Goal: Task Accomplishment & Management: Manage account settings

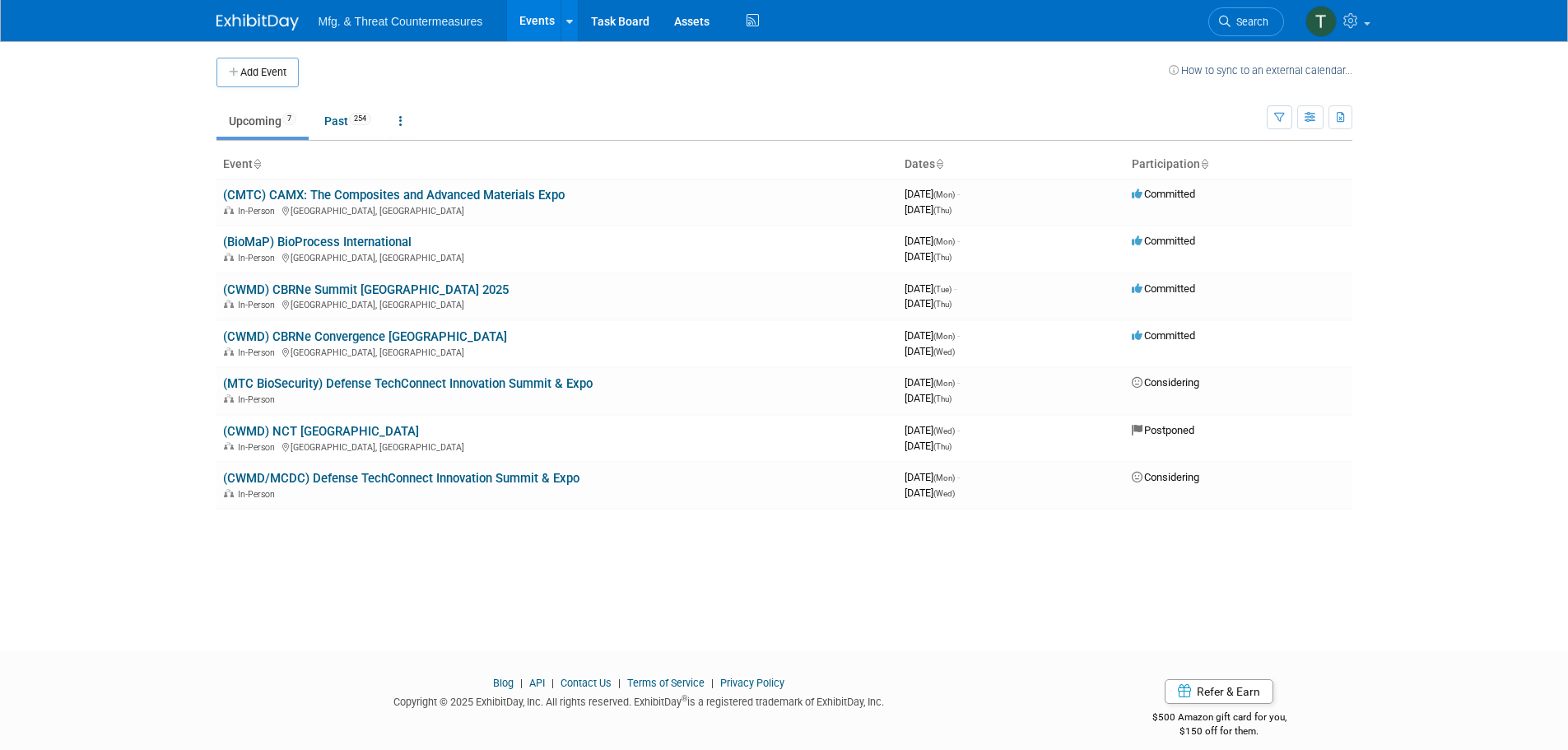
click at [365, 245] on link "(BioMaP) BioProcess International" at bounding box center [317, 242] width 188 height 15
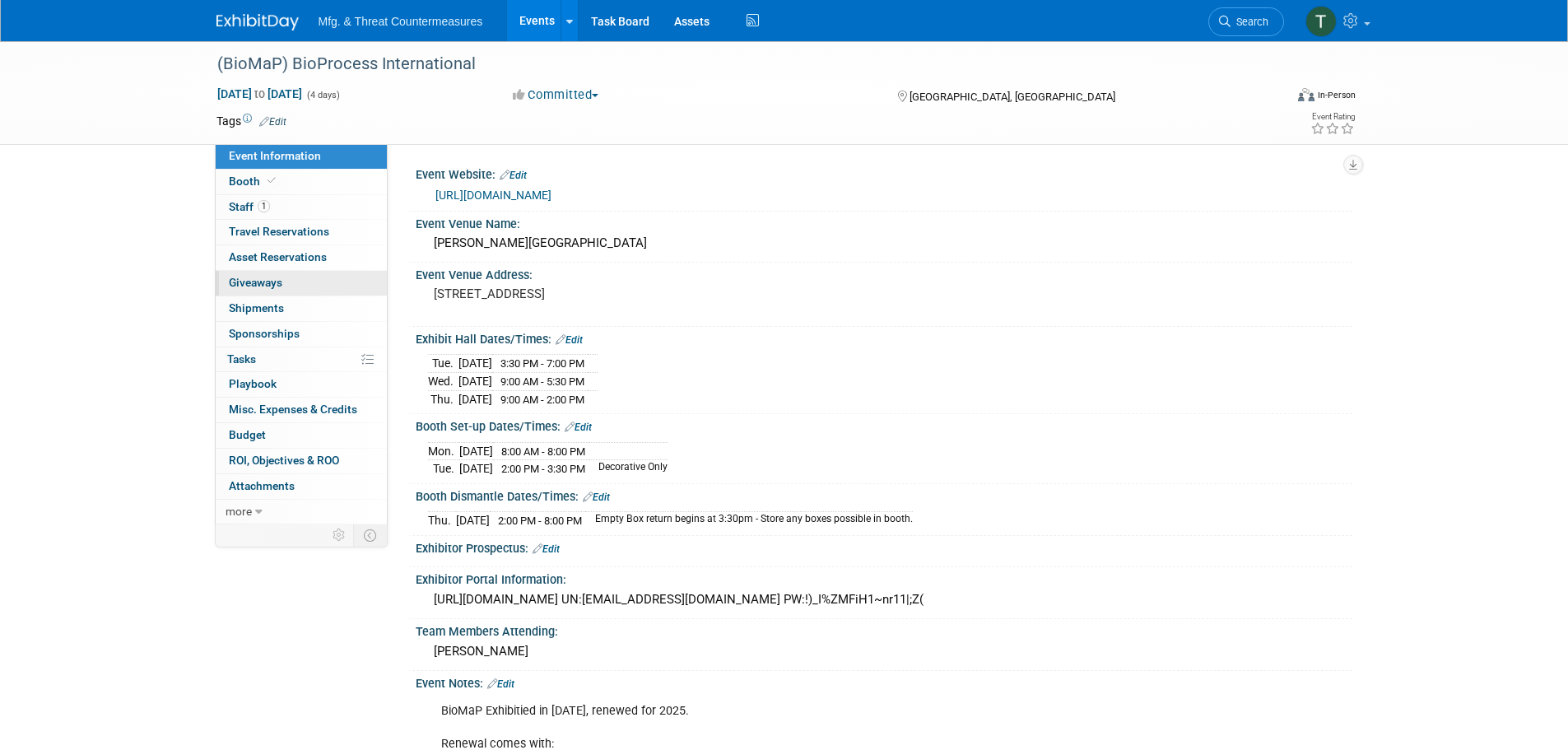
click at [265, 279] on span "Giveaways 0" at bounding box center [256, 282] width 53 height 13
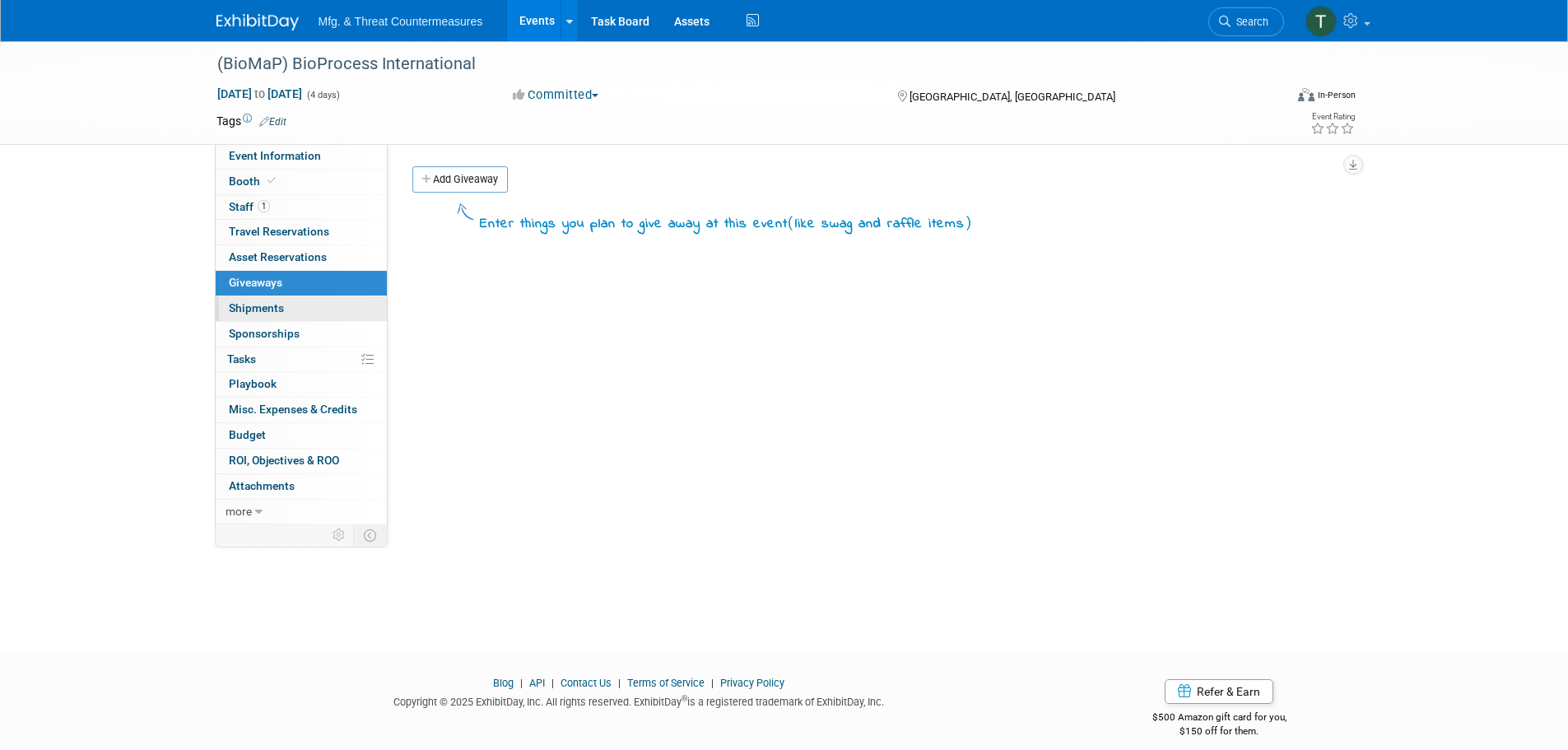
click at [263, 304] on span "Shipments 0" at bounding box center [257, 308] width 55 height 13
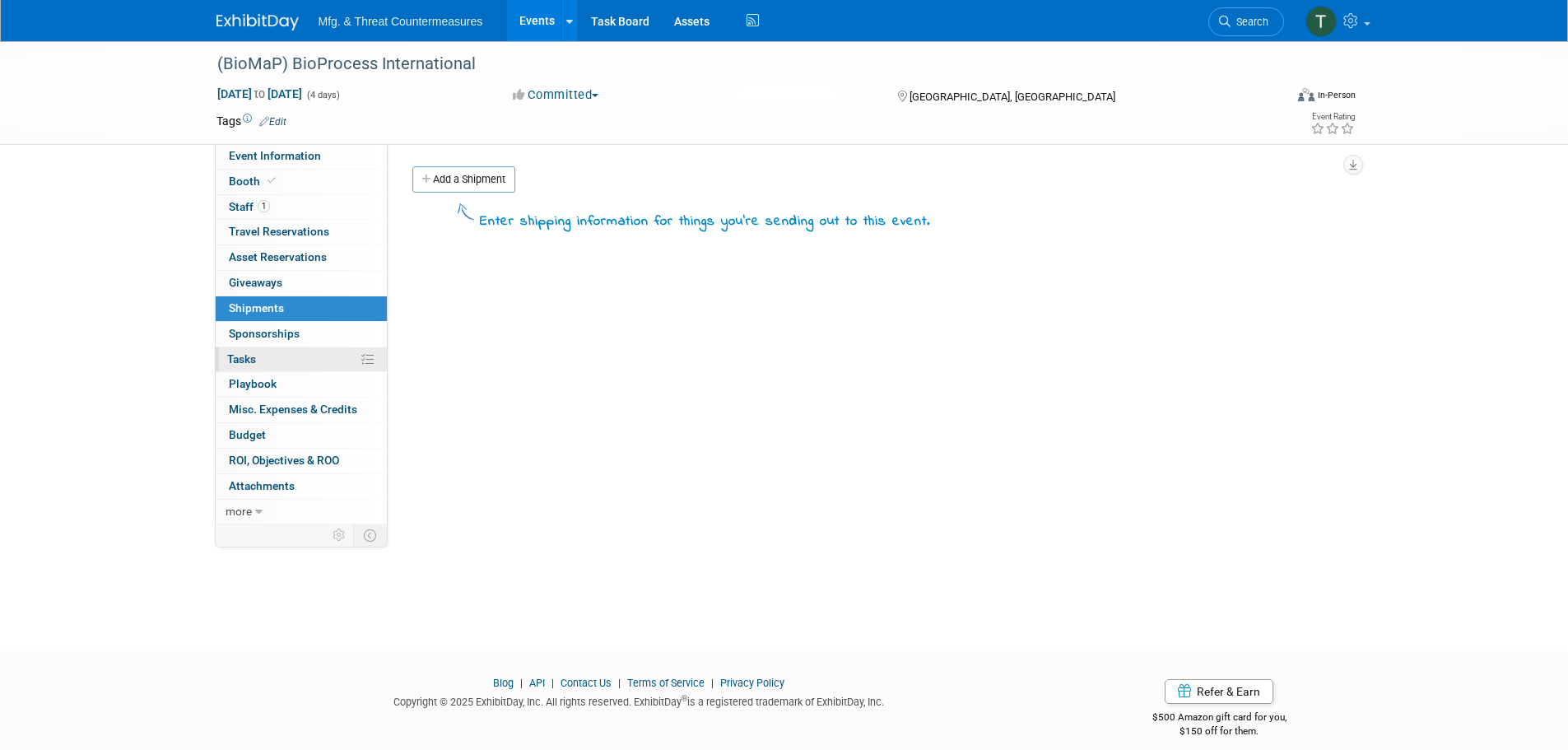
click at [251, 351] on link "0% Tasks 0%" at bounding box center [301, 360] width 171 height 25
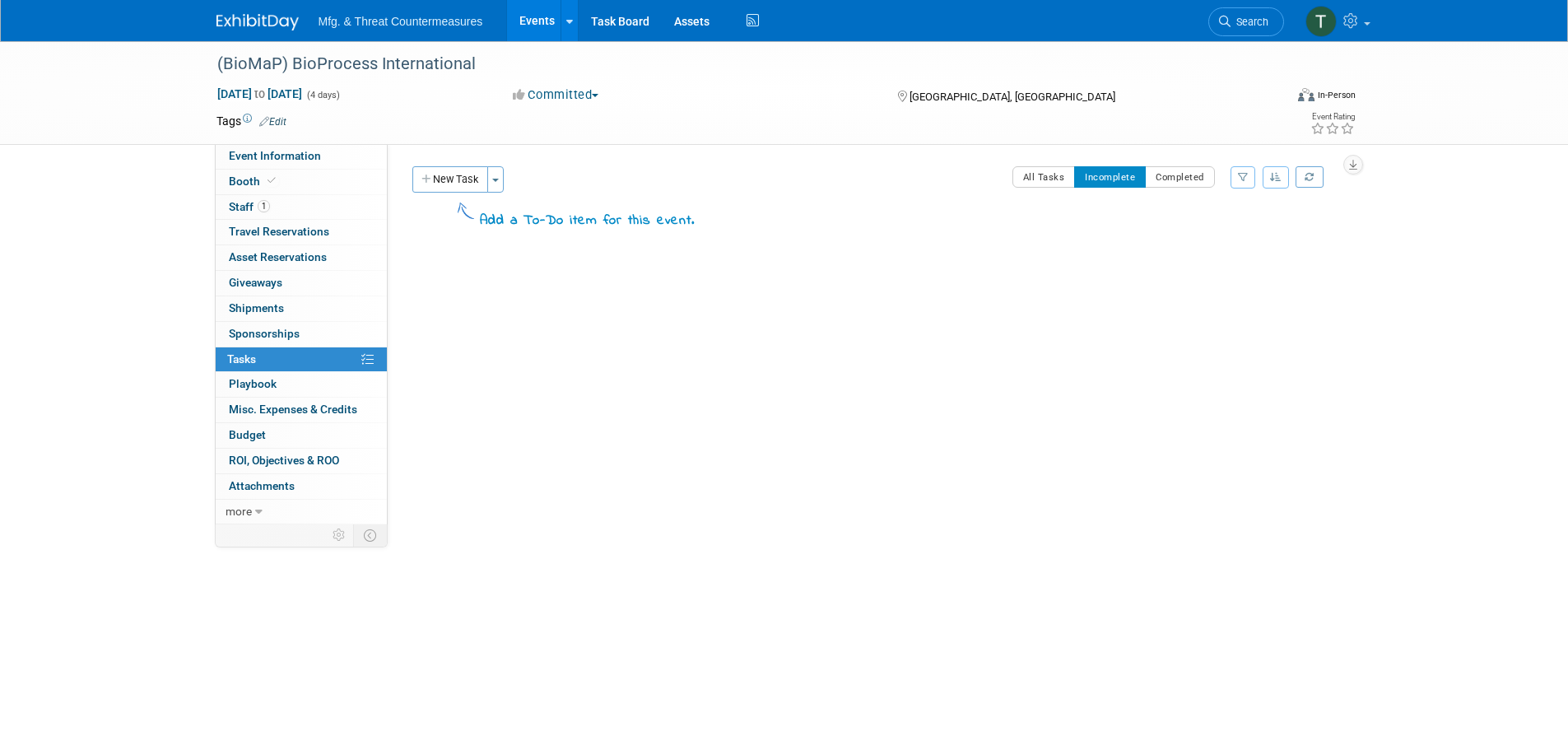
click at [544, 28] on link "Events" at bounding box center [537, 20] width 60 height 41
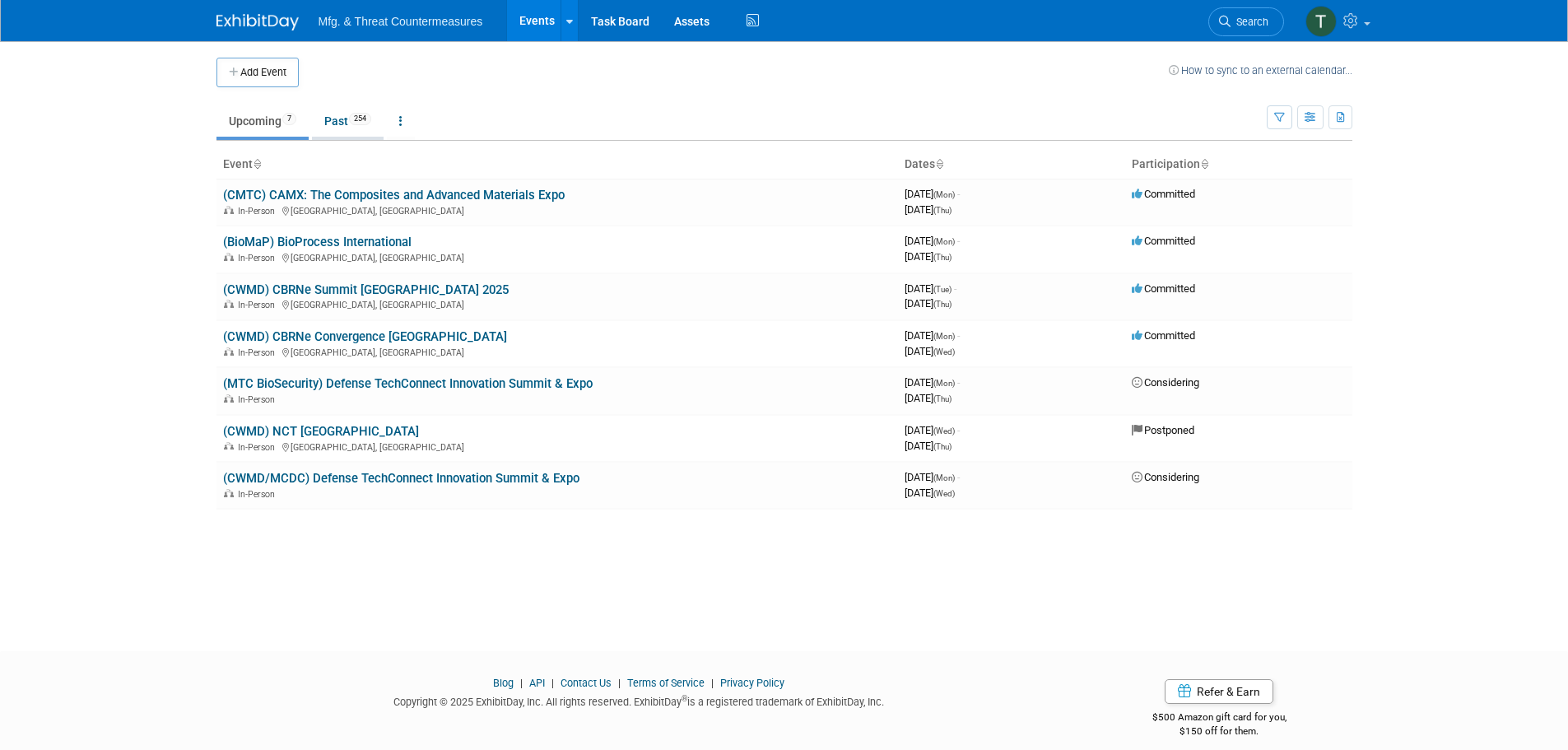
click at [343, 127] on link "Past 254" at bounding box center [347, 121] width 72 height 32
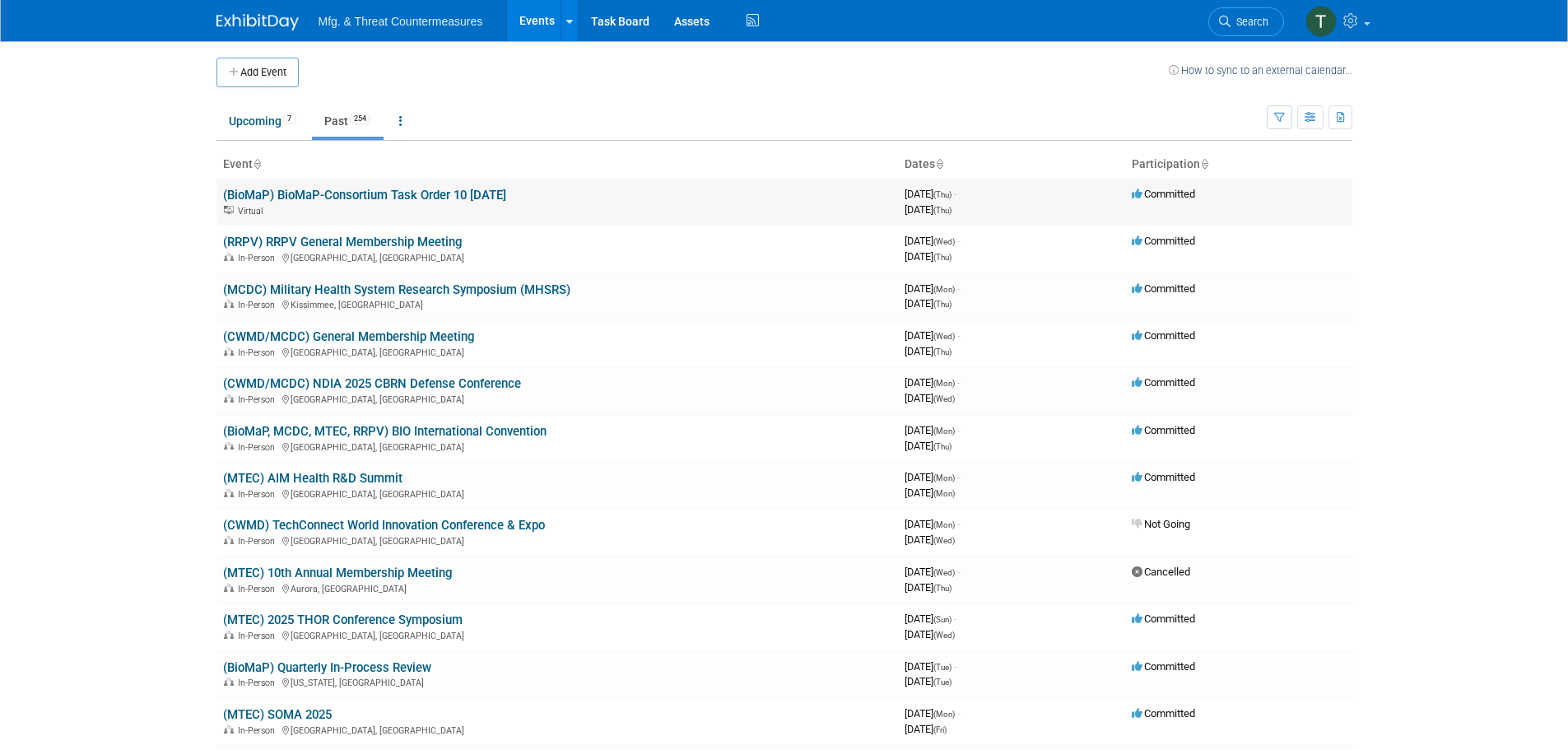
click at [435, 198] on link "(BioMaP) BioMaP-Consortium Task Order 10 [DATE]" at bounding box center [365, 195] width 283 height 15
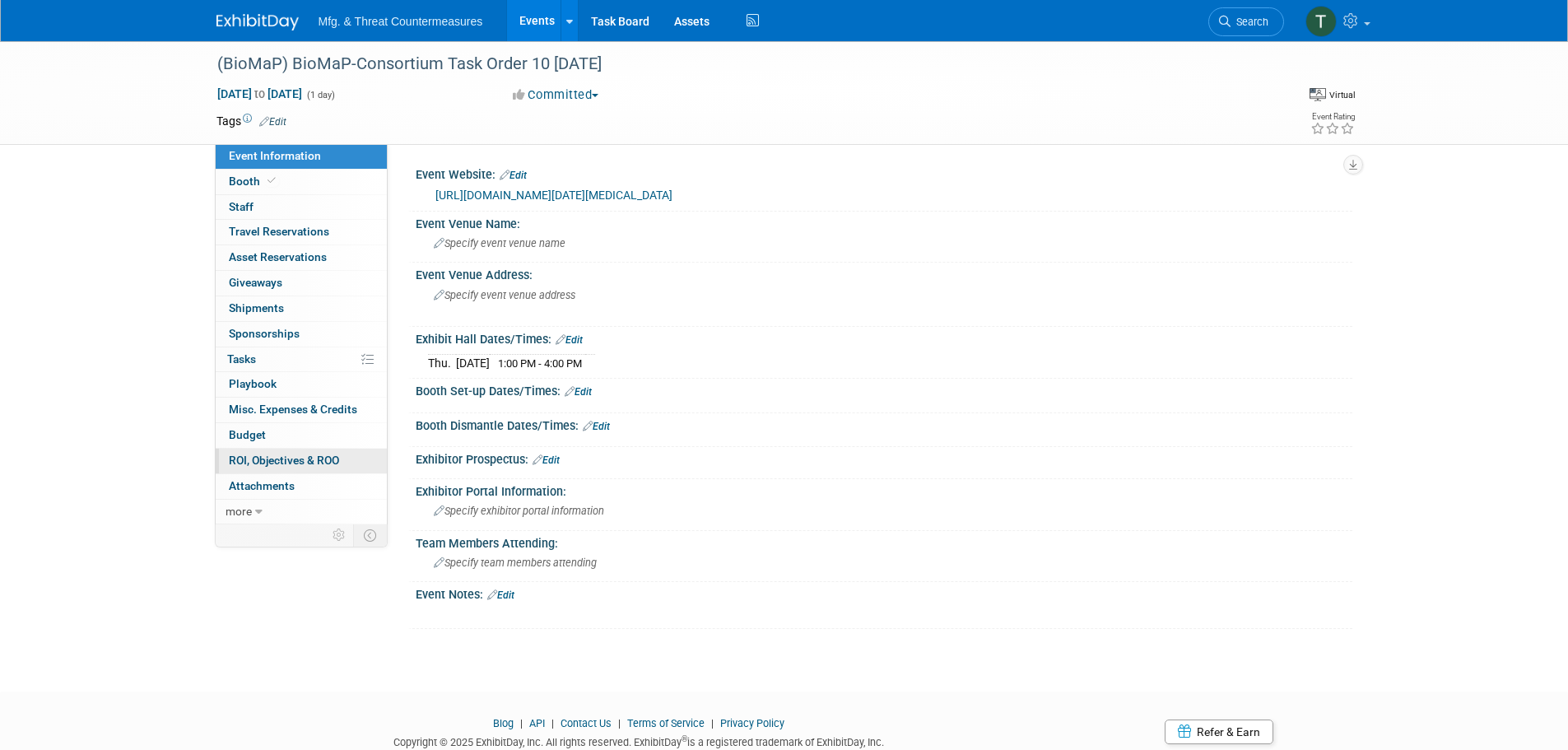
click at [280, 462] on span "ROI, Objectives & ROO 0" at bounding box center [284, 460] width 110 height 13
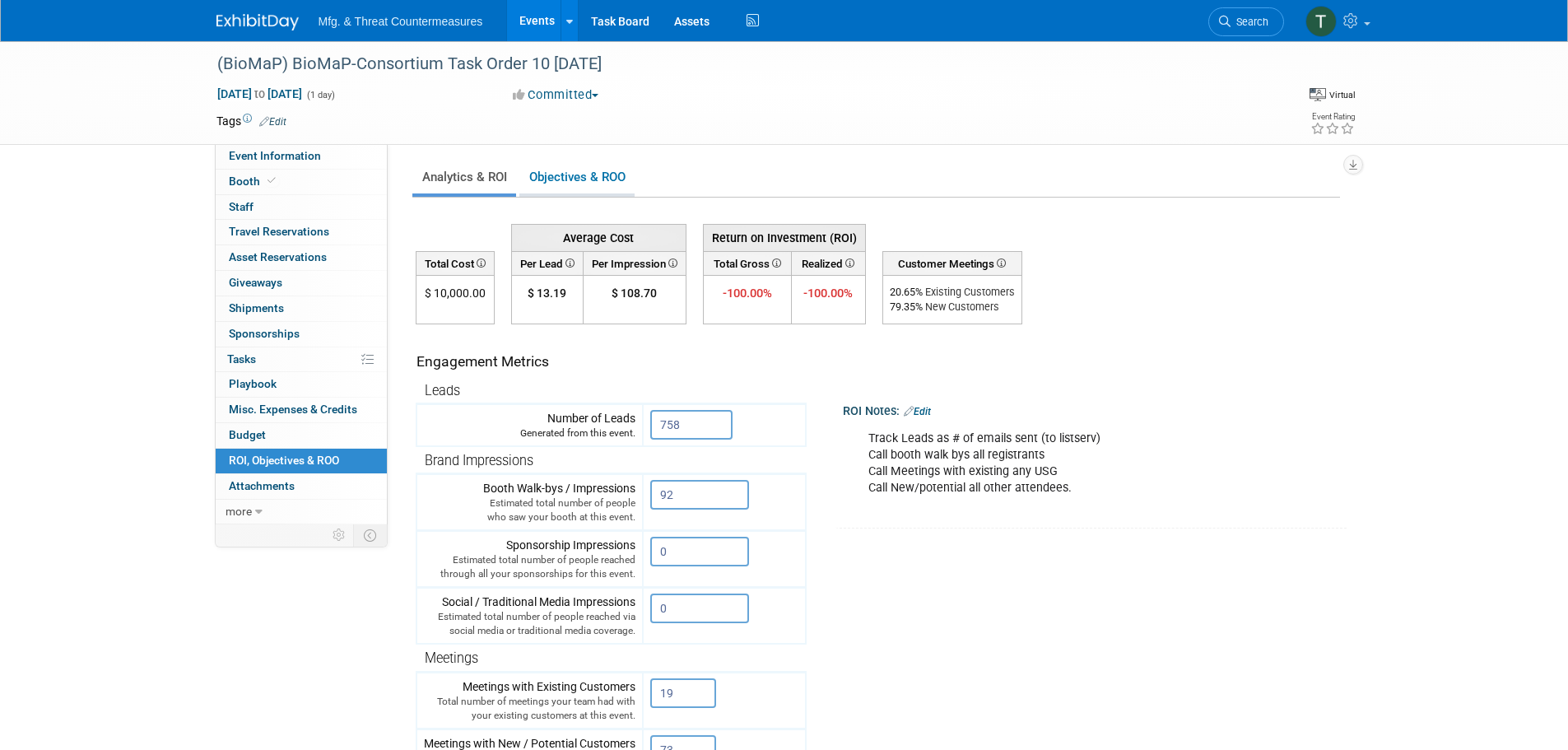
click at [569, 182] on link "Objectives & ROO 0" at bounding box center [577, 178] width 115 height 32
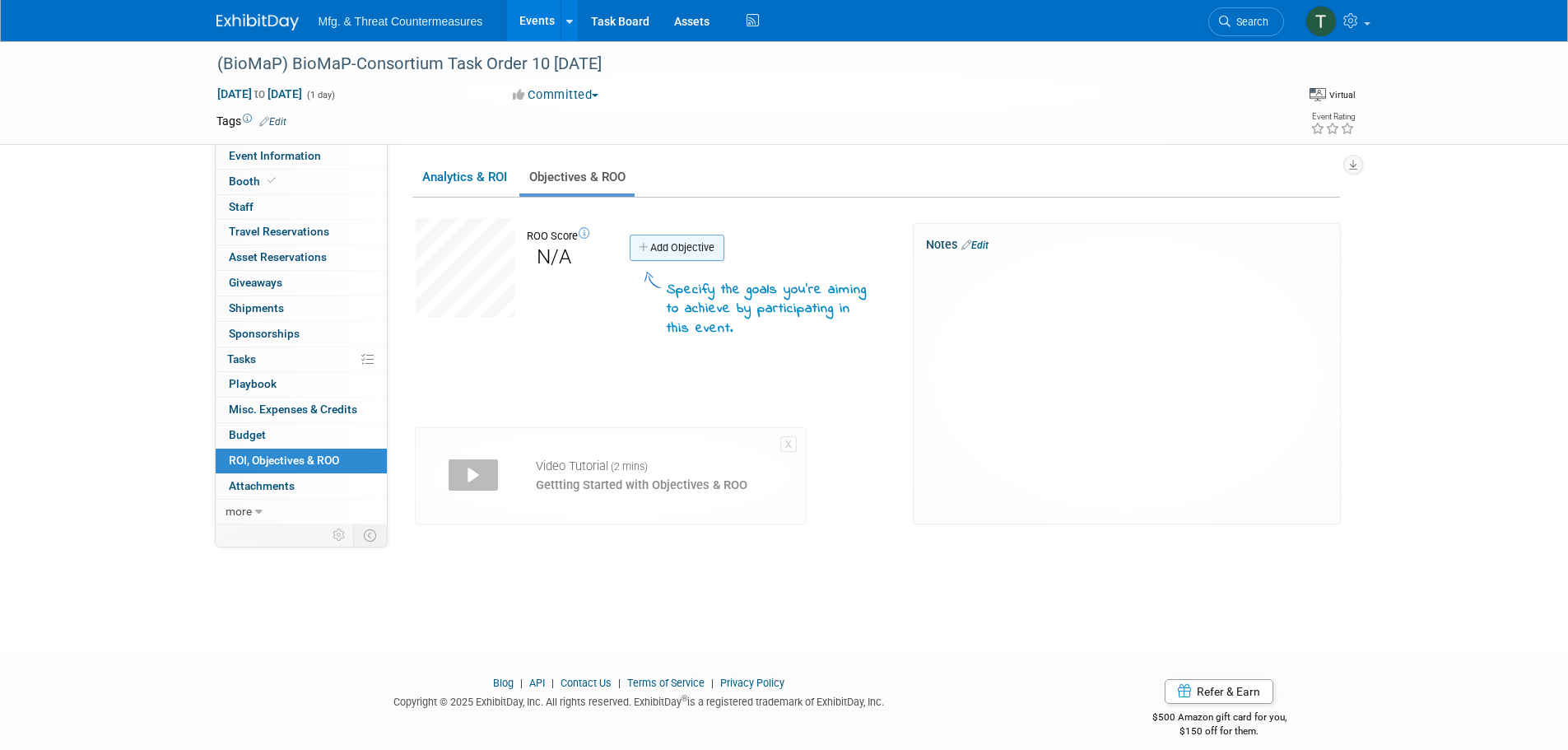
click at [695, 255] on link "Add Objective" at bounding box center [677, 248] width 95 height 27
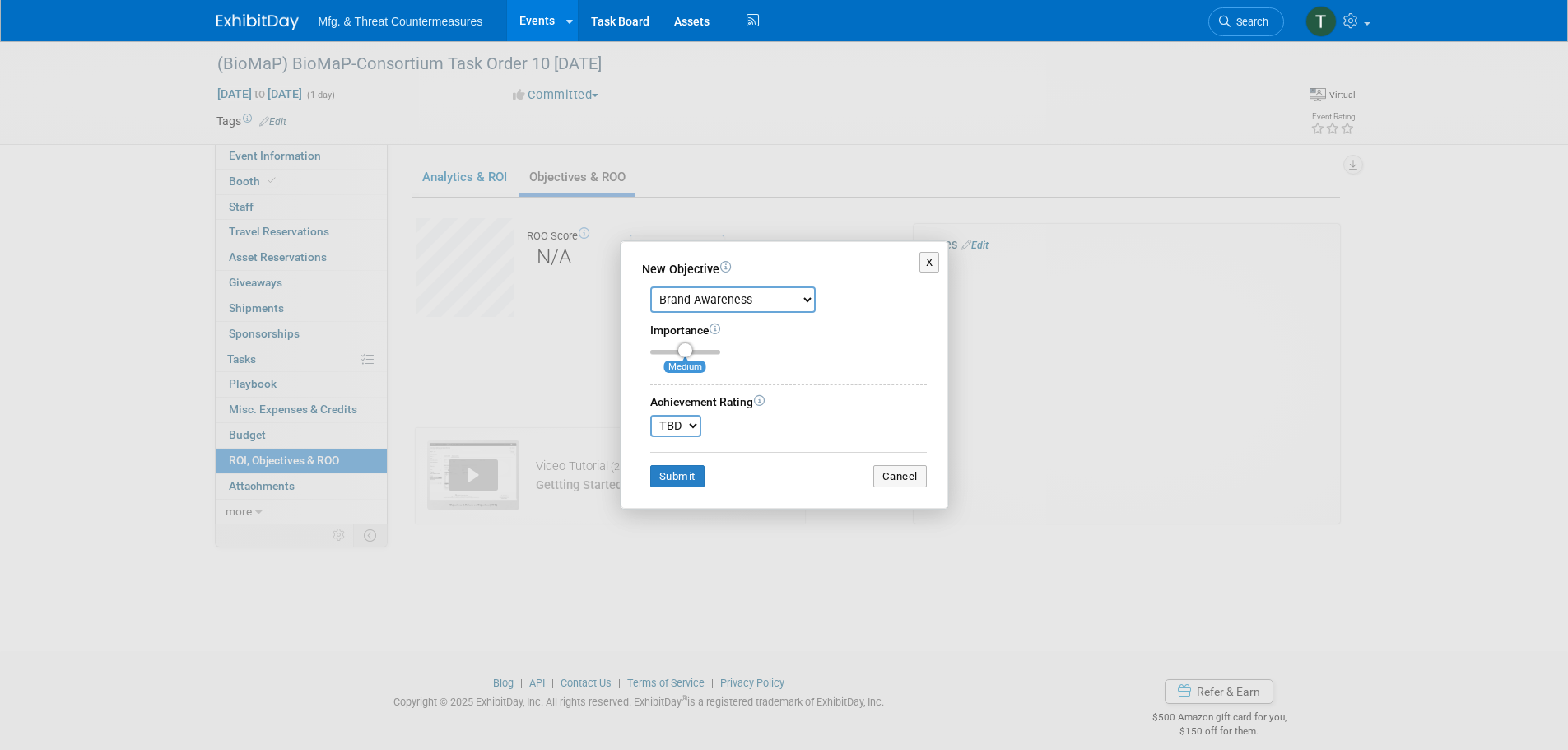
click at [702, 315] on div "Brand Awareness Competition Research Customer Retention Feedback Collection Lea…" at bounding box center [785, 382] width 285 height 209
click at [709, 306] on select "Brand Awareness Competition Research Customer Retention Feedback Collection Lea…" at bounding box center [732, 300] width 166 height 27
select select "1"
click at [650, 287] on select "Brand Awareness Competition Research Customer Retention Feedback Collection Lea…" at bounding box center [732, 300] width 166 height 27
type input "2"
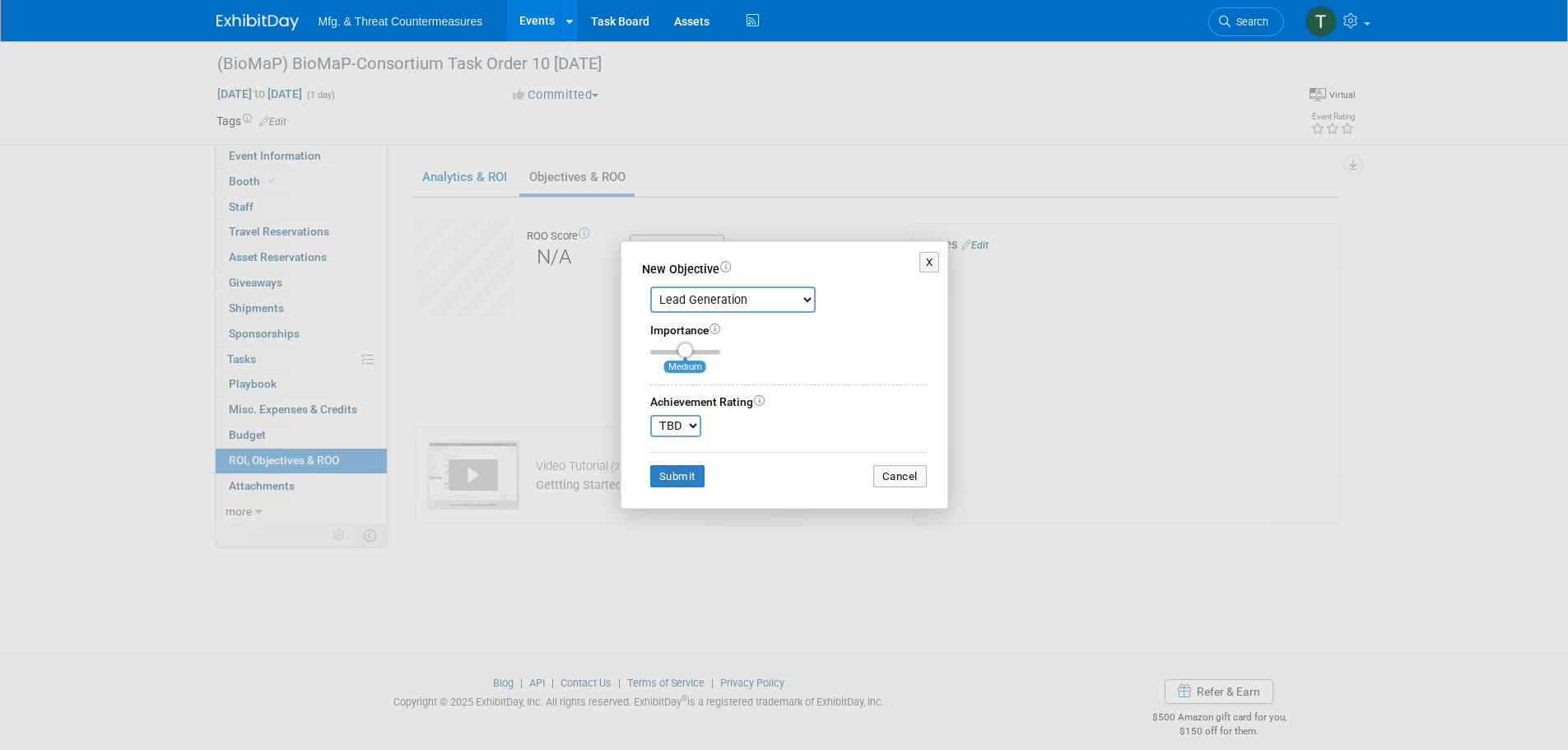
click at [688, 351] on input "range" at bounding box center [685, 352] width 70 height 5
click at [688, 427] on select "TBD 0 1 2 3 4 5 6 7 8 9 10" at bounding box center [675, 426] width 51 height 22
select select "7"
click at [650, 415] on select "TBD 0 1 2 3 4 5 6 7 8 9 10" at bounding box center [675, 426] width 51 height 22
click at [677, 478] on button "Submit" at bounding box center [677, 477] width 54 height 23
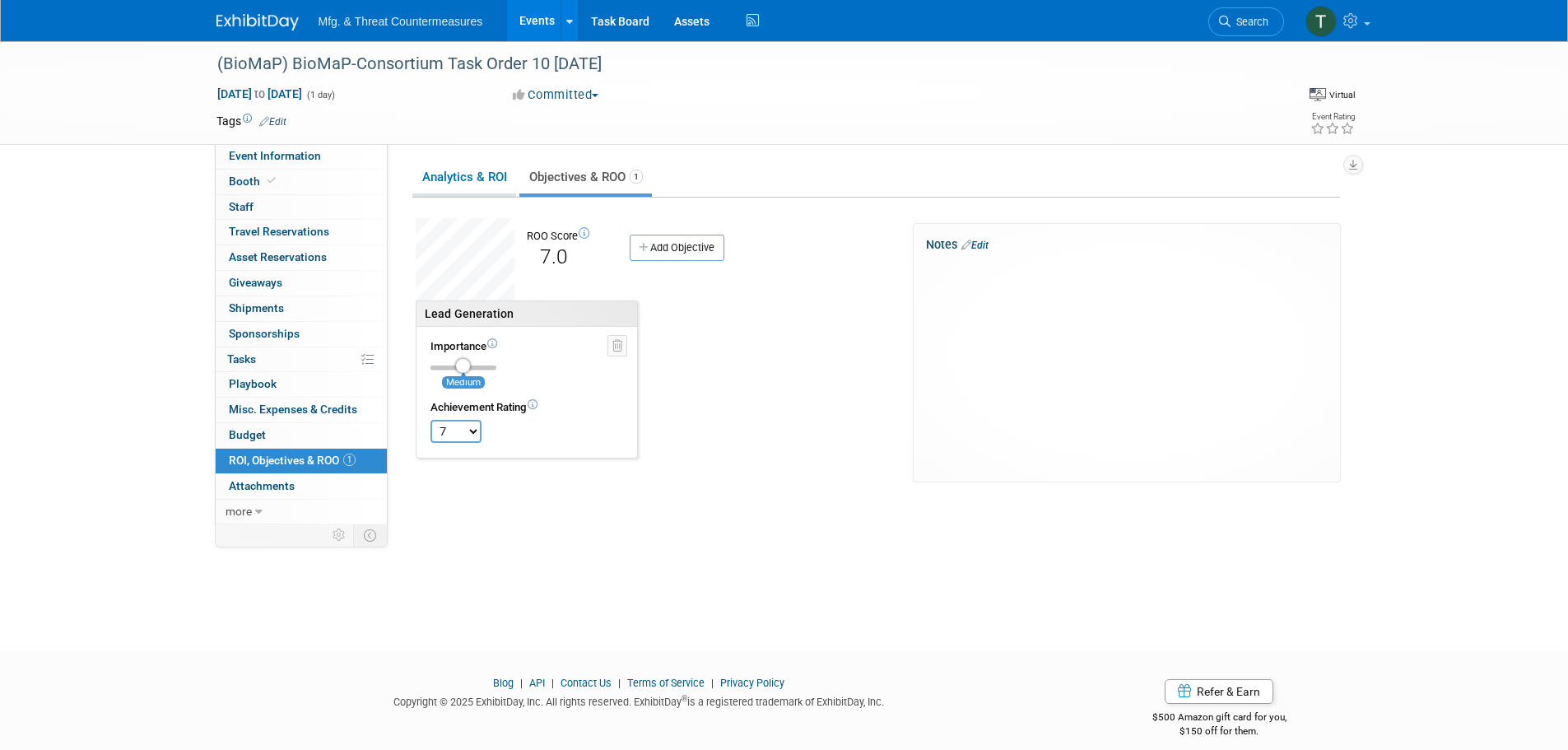
click at [505, 185] on link "Analytics & ROI" at bounding box center [464, 178] width 103 height 32
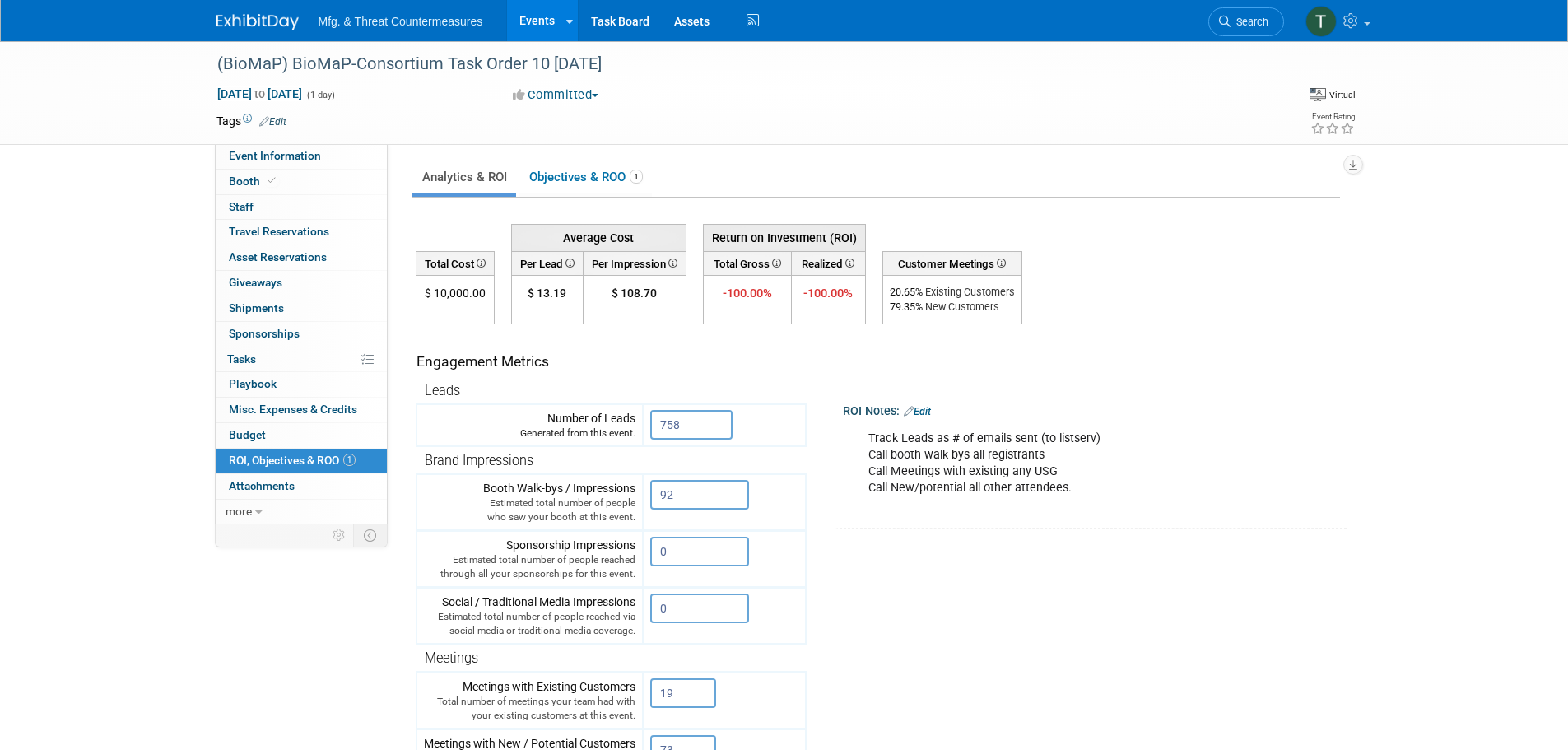
click at [147, 262] on div "(BioMaP) BioMaP-Consortium Task Order 10 Industry Day Aug 28, 2025 to Aug 28, 2…" at bounding box center [784, 529] width 1568 height 978
